Goal: Information Seeking & Learning: Understand process/instructions

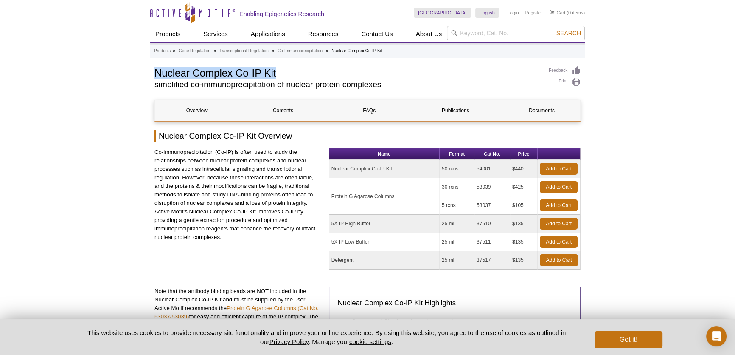
drag, startPoint x: 154, startPoint y: 72, endPoint x: 287, endPoint y: 71, distance: 132.5
click at [287, 71] on h1 "Nuclear Complex Co-IP Kit" at bounding box center [348, 72] width 386 height 13
copy h1 "Nuclear Complex Co-IP Kit"
click at [285, 114] on link "Contents" at bounding box center [283, 110] width 84 height 20
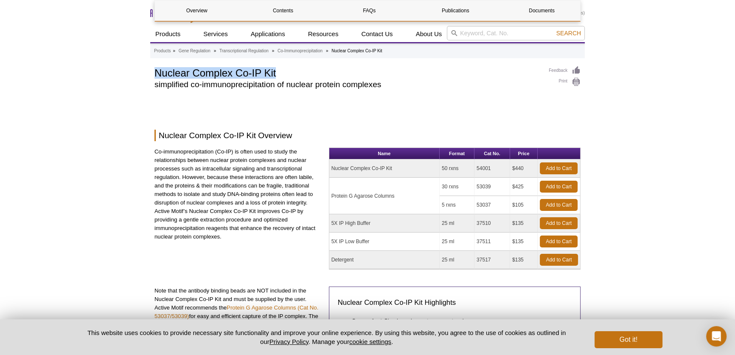
scroll to position [603, 0]
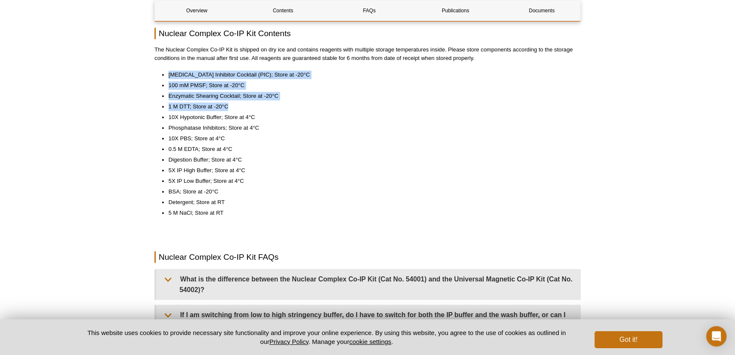
drag, startPoint x: 169, startPoint y: 73, endPoint x: 246, endPoint y: 108, distance: 84.8
click at [247, 108] on ul "Protease Inhibitor Cocktail (PIC); Store at -20°C 100 mM PMSF; Store at -20°C E…" at bounding box center [364, 143] width 418 height 147
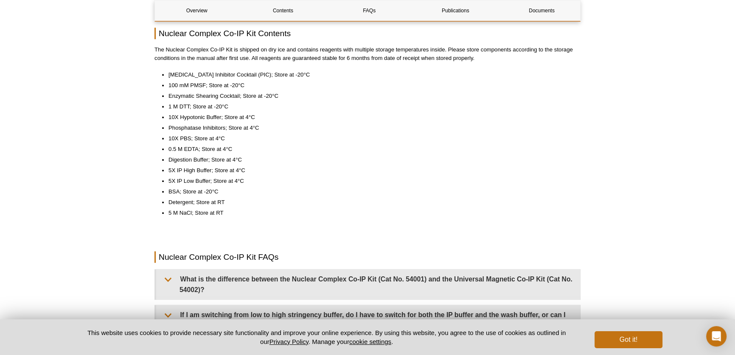
click at [180, 155] on li "Digestion Buffer; Store at 4°C" at bounding box center [371, 159] width 404 height 8
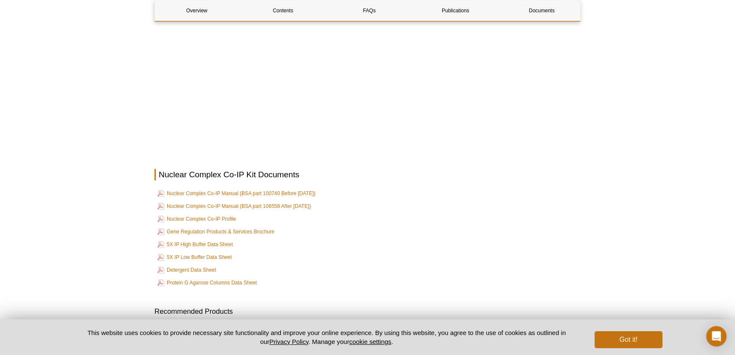
scroll to position [1299, 0]
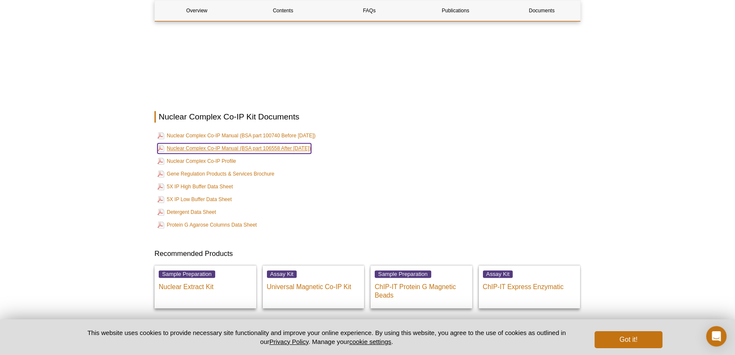
click at [272, 145] on link "Nuclear Complex Co-IP Manual (BSA part 106558 After Aug, 2024)" at bounding box center [235, 148] width 154 height 10
